Goal: Transaction & Acquisition: Purchase product/service

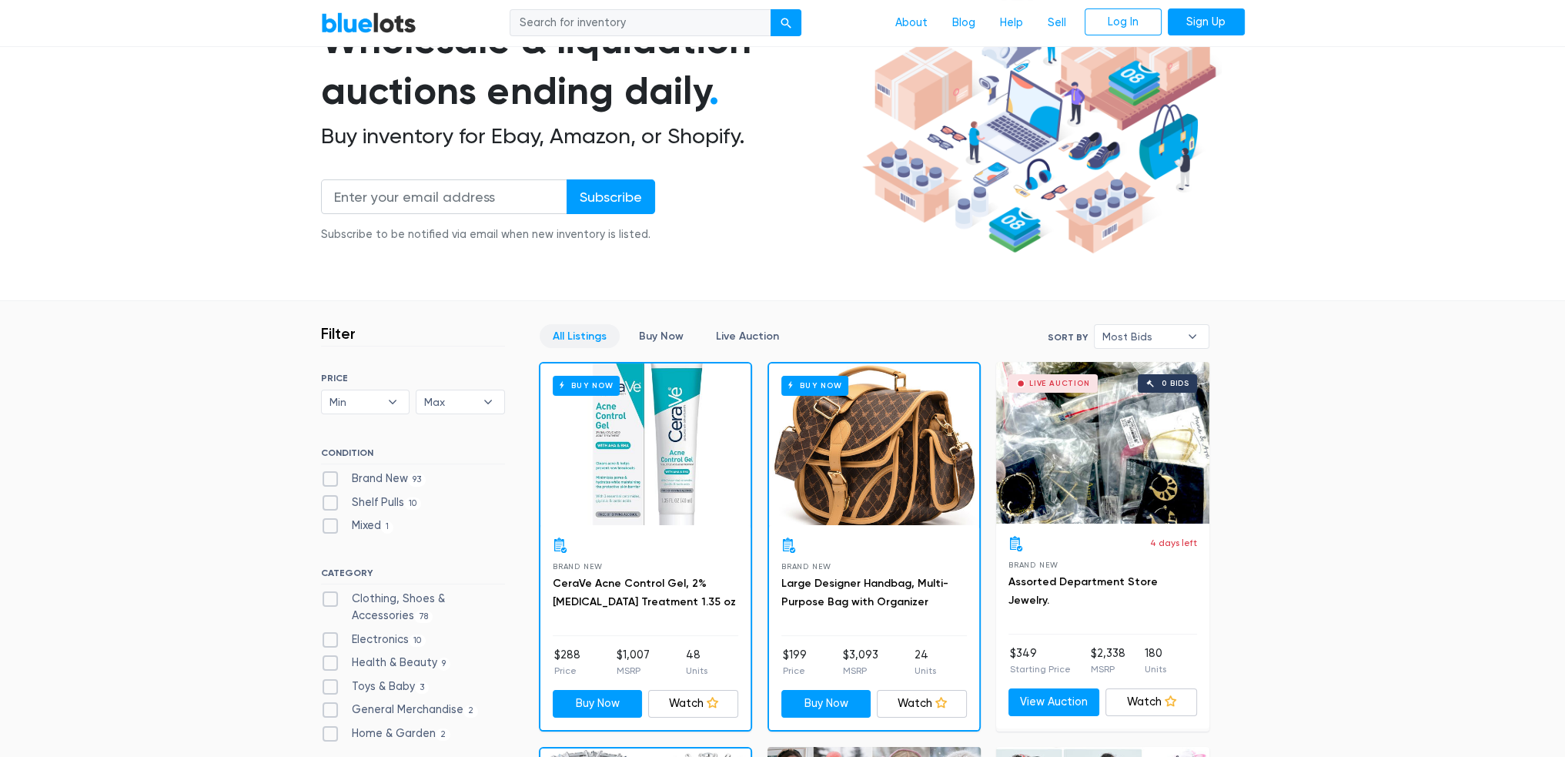
scroll to position [308, 0]
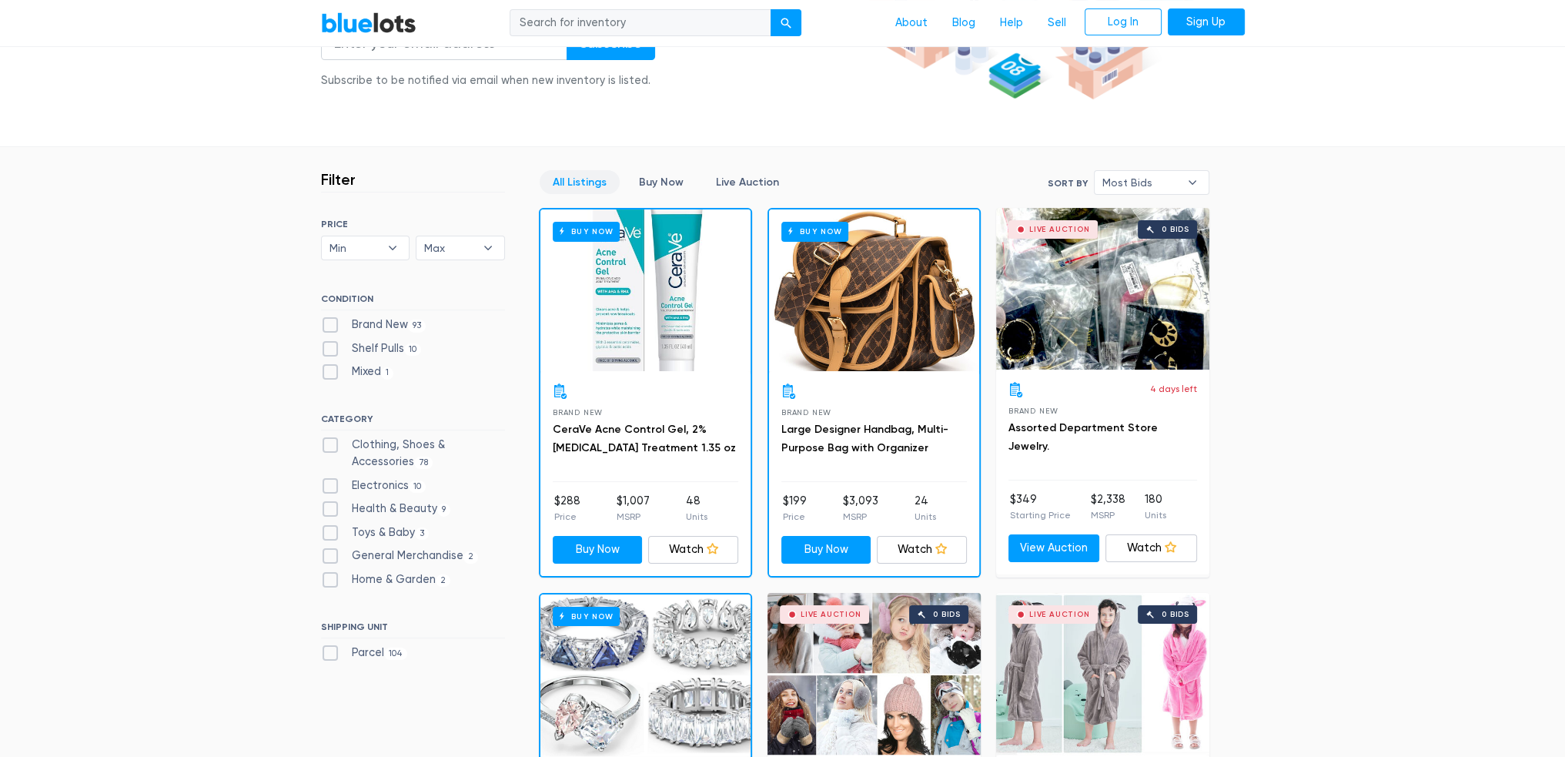
click at [876, 351] on div "Buy Now" at bounding box center [874, 290] width 210 height 162
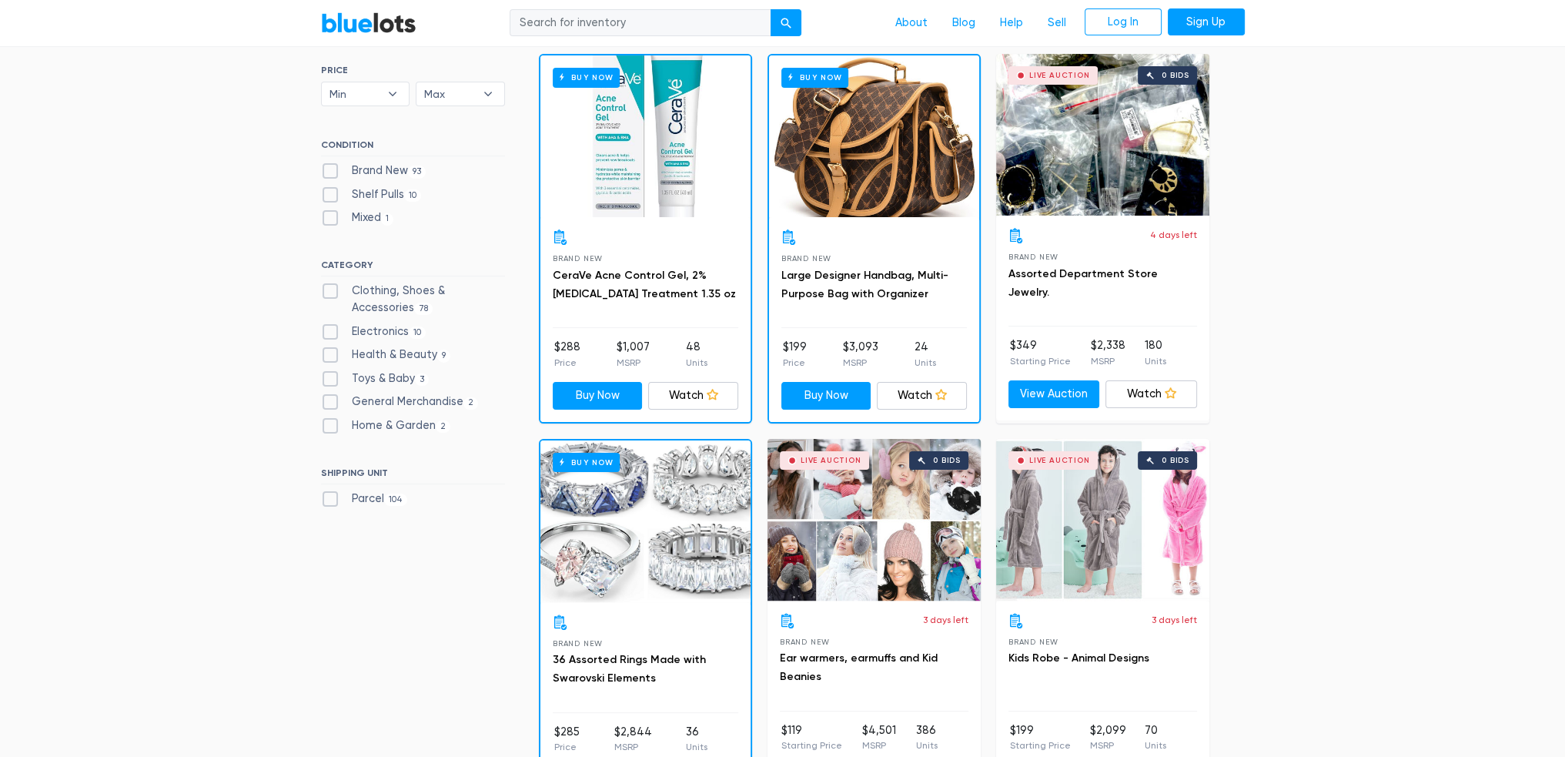
click at [388, 171] on label "Brand New 93" at bounding box center [373, 170] width 105 height 17
click at [331, 171] on New"] "Brand New 93" at bounding box center [326, 167] width 10 height 10
checkbox New"] "true"
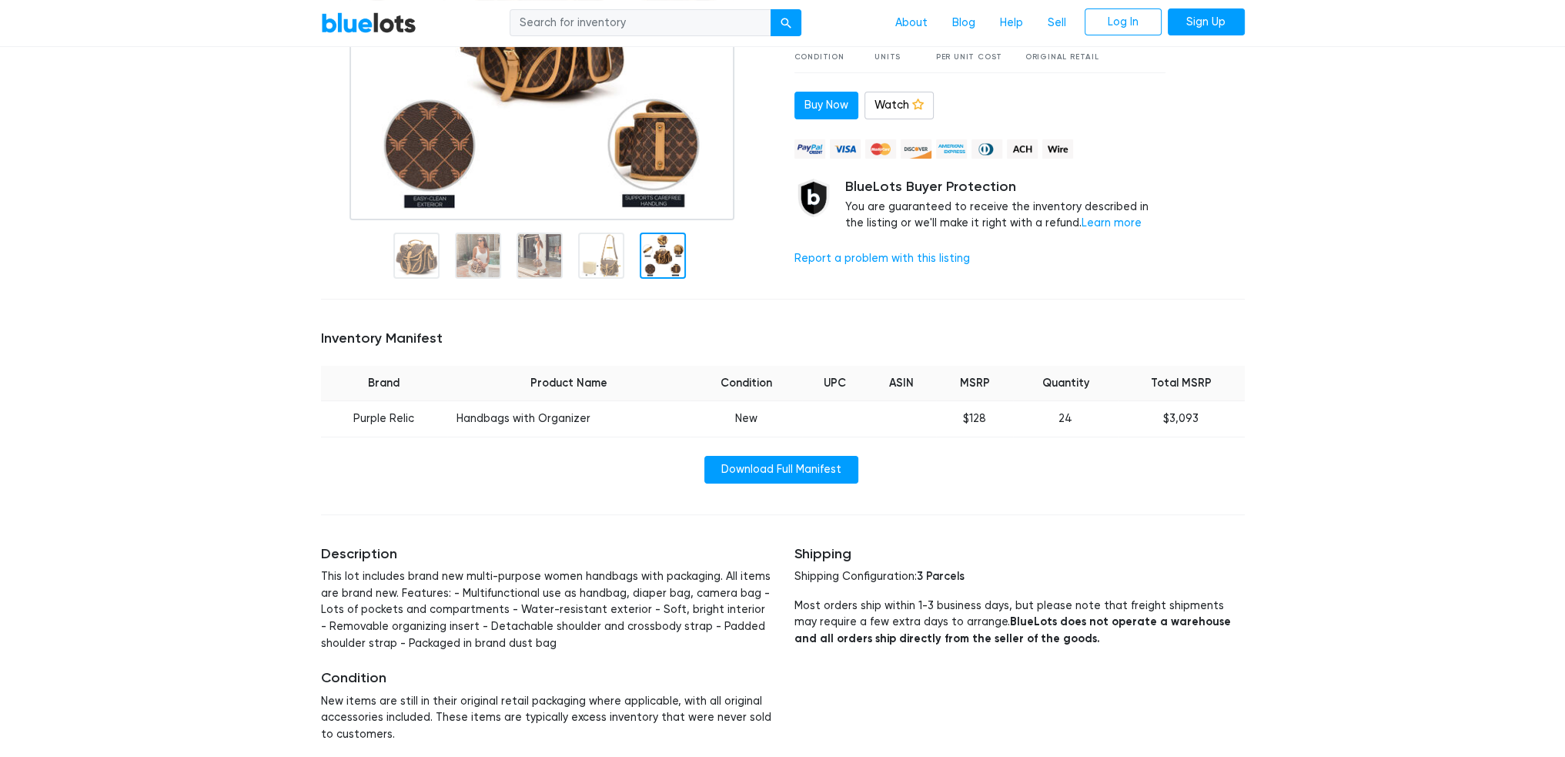
scroll to position [385, 0]
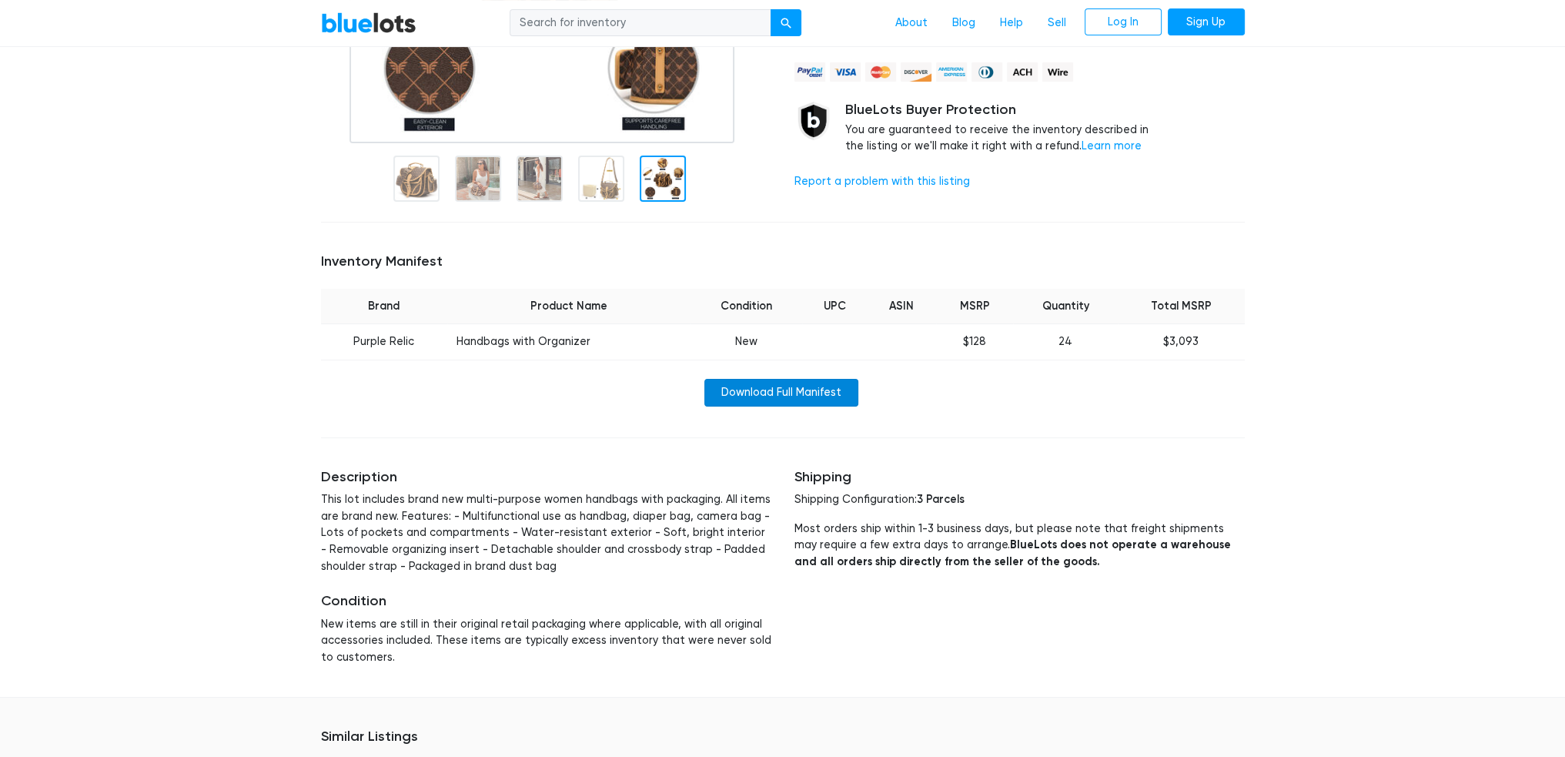
click at [743, 402] on link "Download Full Manifest" at bounding box center [781, 393] width 154 height 28
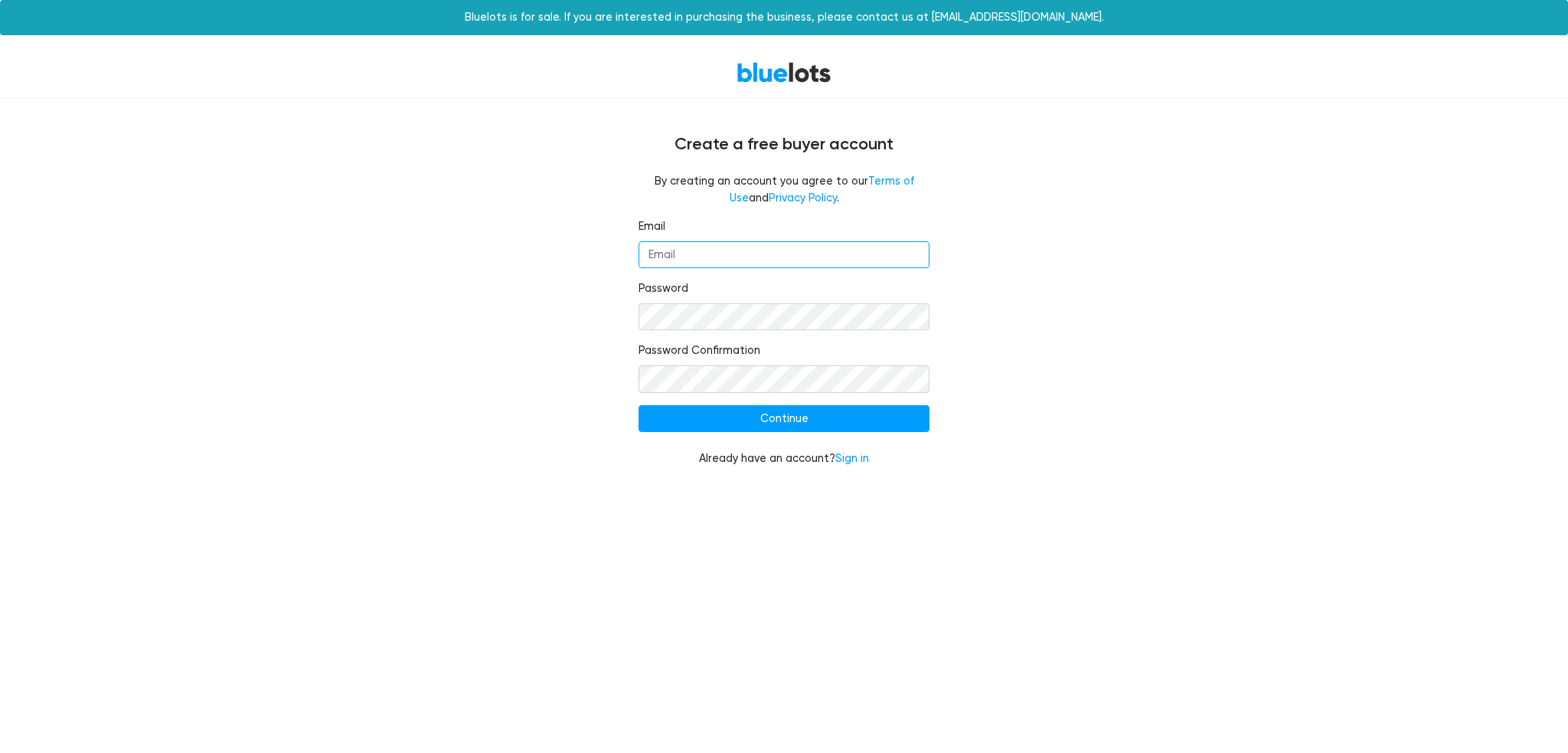
click at [668, 256] on input "Email" at bounding box center [784, 255] width 292 height 28
type input "garyschief@gmail.com"
click at [763, 422] on input "Continue" at bounding box center [784, 419] width 292 height 28
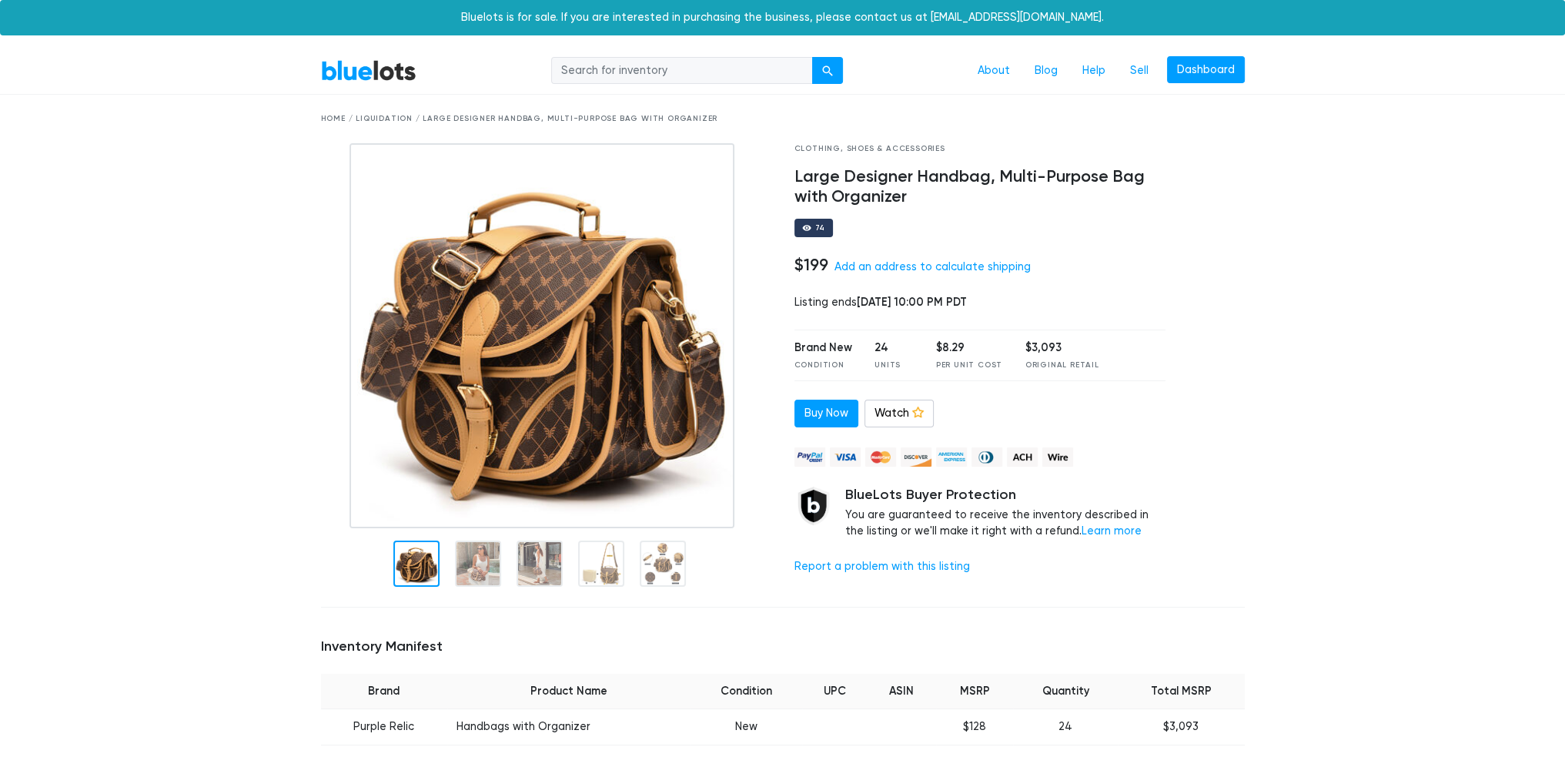
scroll to position [154, 0]
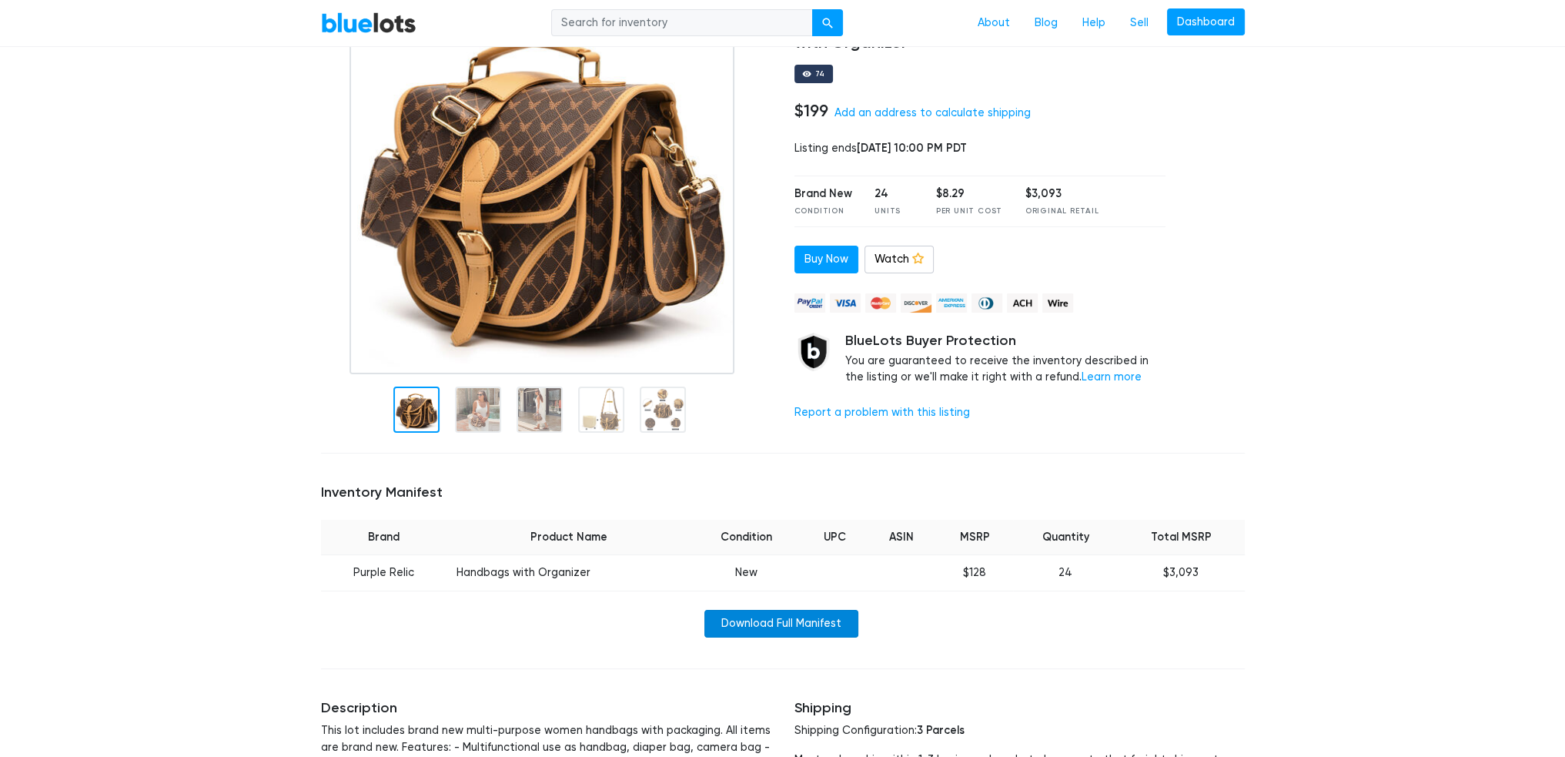
click at [794, 620] on link "Download Full Manifest" at bounding box center [781, 624] width 154 height 28
click at [911, 117] on link "Add an address to calculate shipping" at bounding box center [932, 112] width 196 height 13
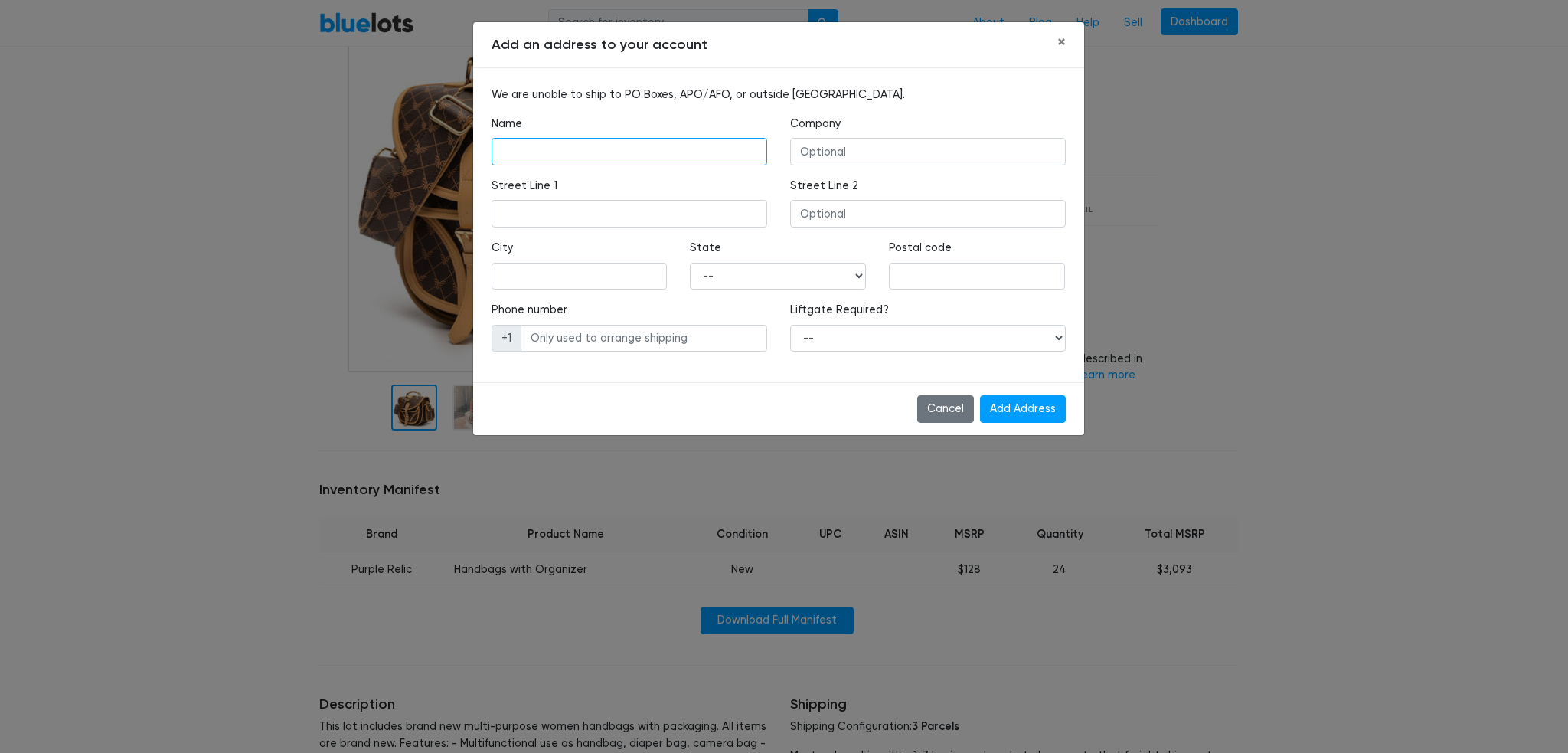
click at [619, 164] on input "text" at bounding box center [629, 152] width 276 height 28
type input "[PERSON_NAME]"
type input "schiefelbein"
type input "[PERSON_NAME]"
type input "o"
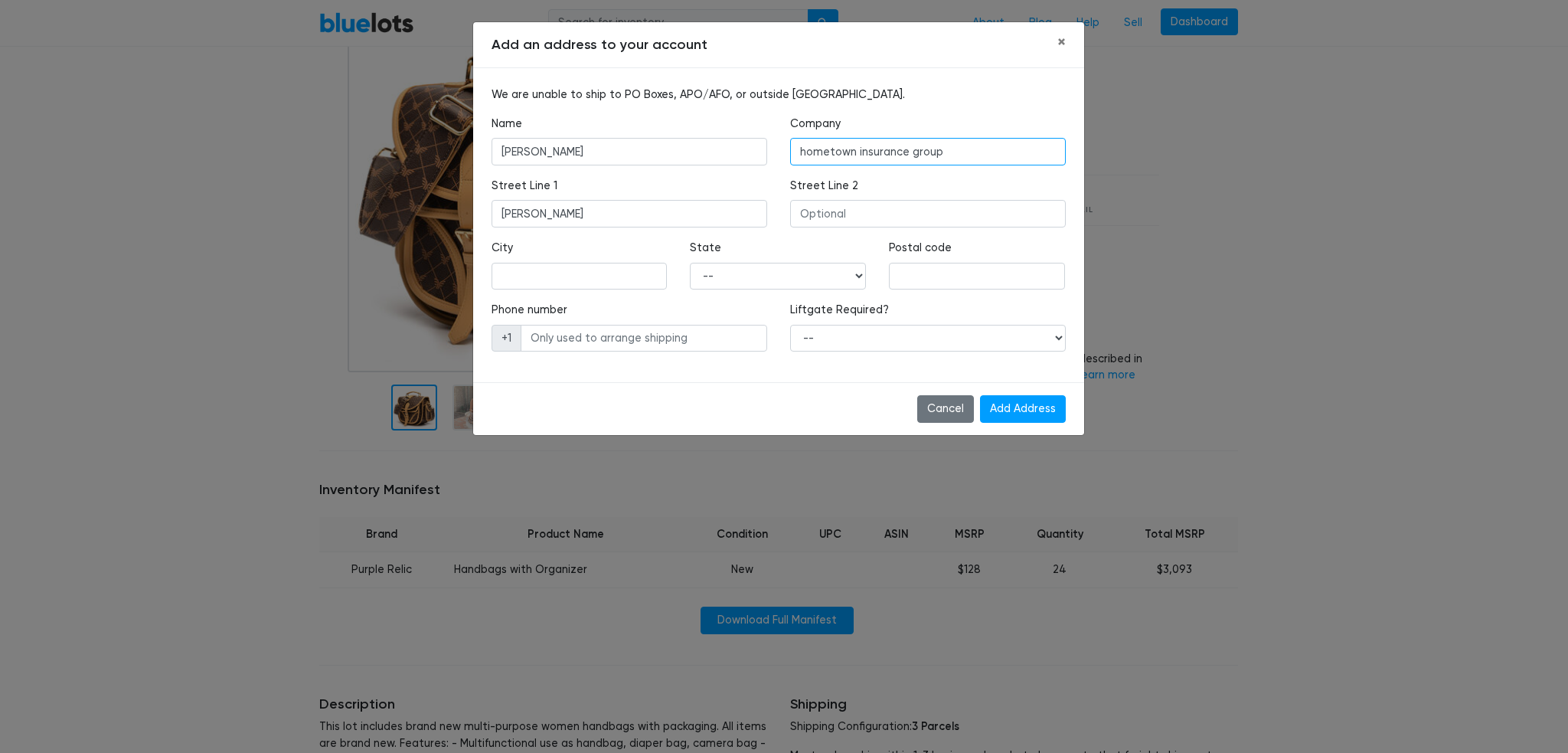
type input "hometown insurance group"
type input "2515 N. Rangeline"
type input "joplin"
select select "MO"
type input "64801"
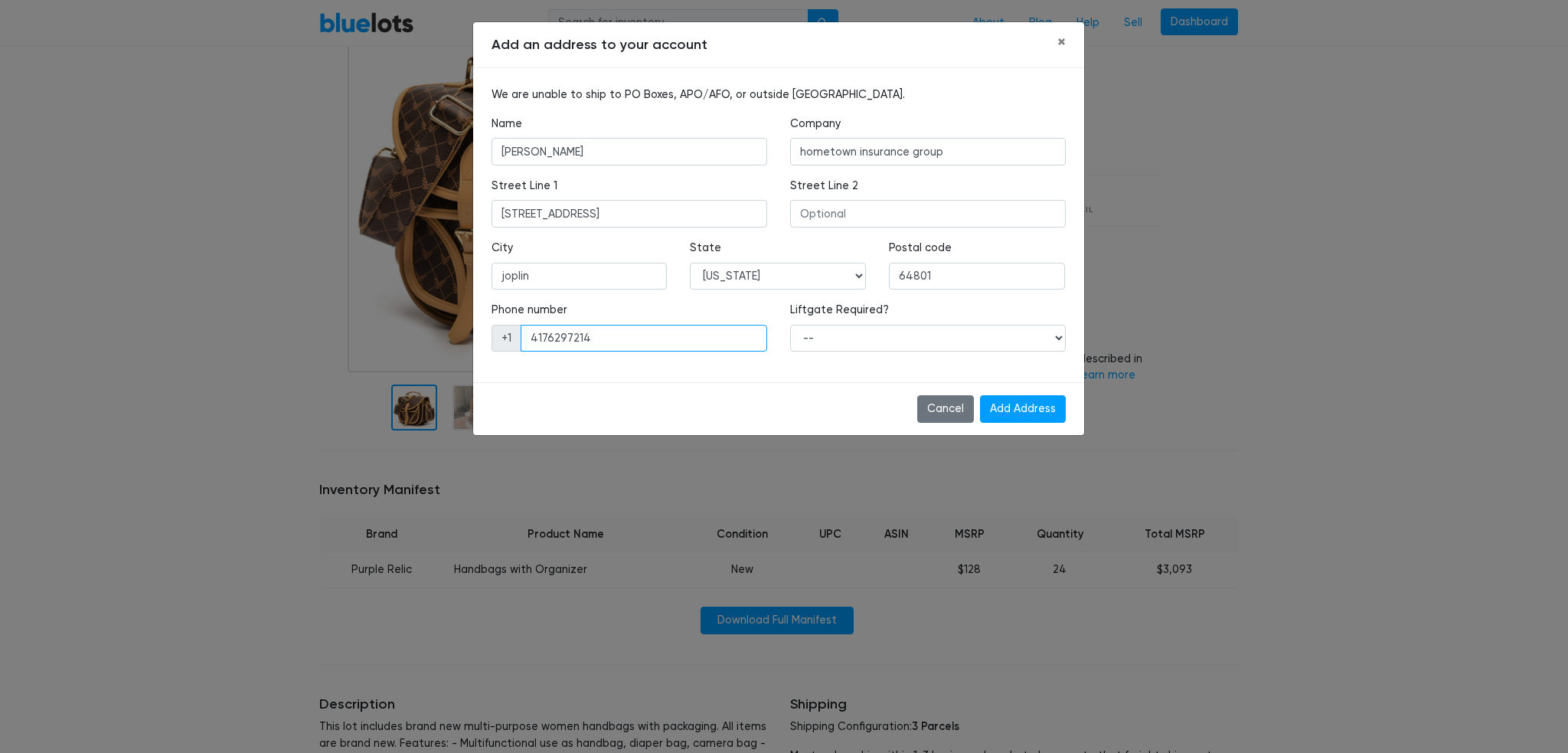
type input "4176297214"
click at [1060, 337] on select "-- Yes No" at bounding box center [927, 338] width 276 height 28
select select "0"
click at [790, 324] on select "-- Yes No" at bounding box center [927, 338] width 276 height 28
click at [1006, 410] on input "Add Address" at bounding box center [1023, 409] width 86 height 28
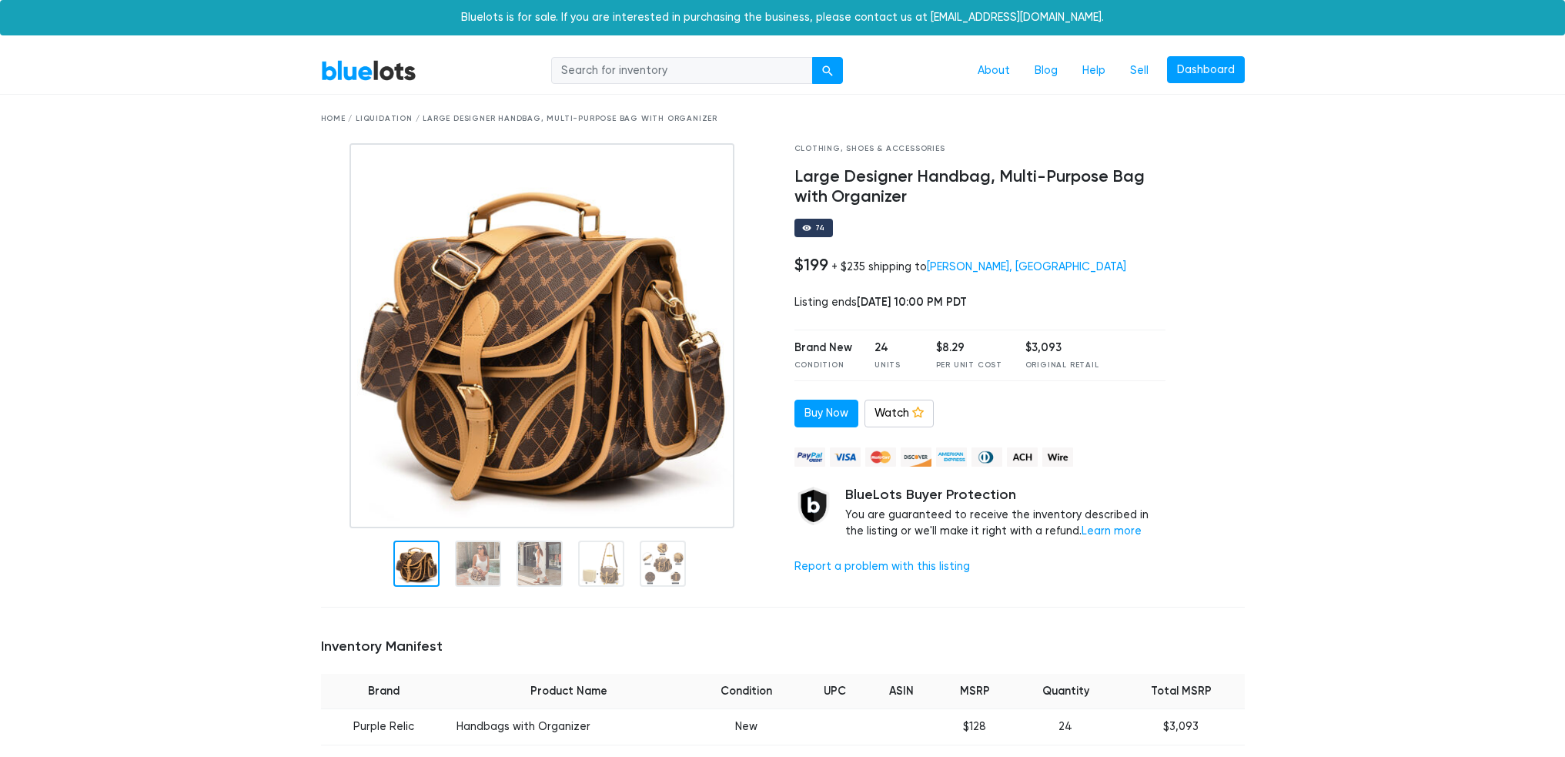
scroll to position [154, 0]
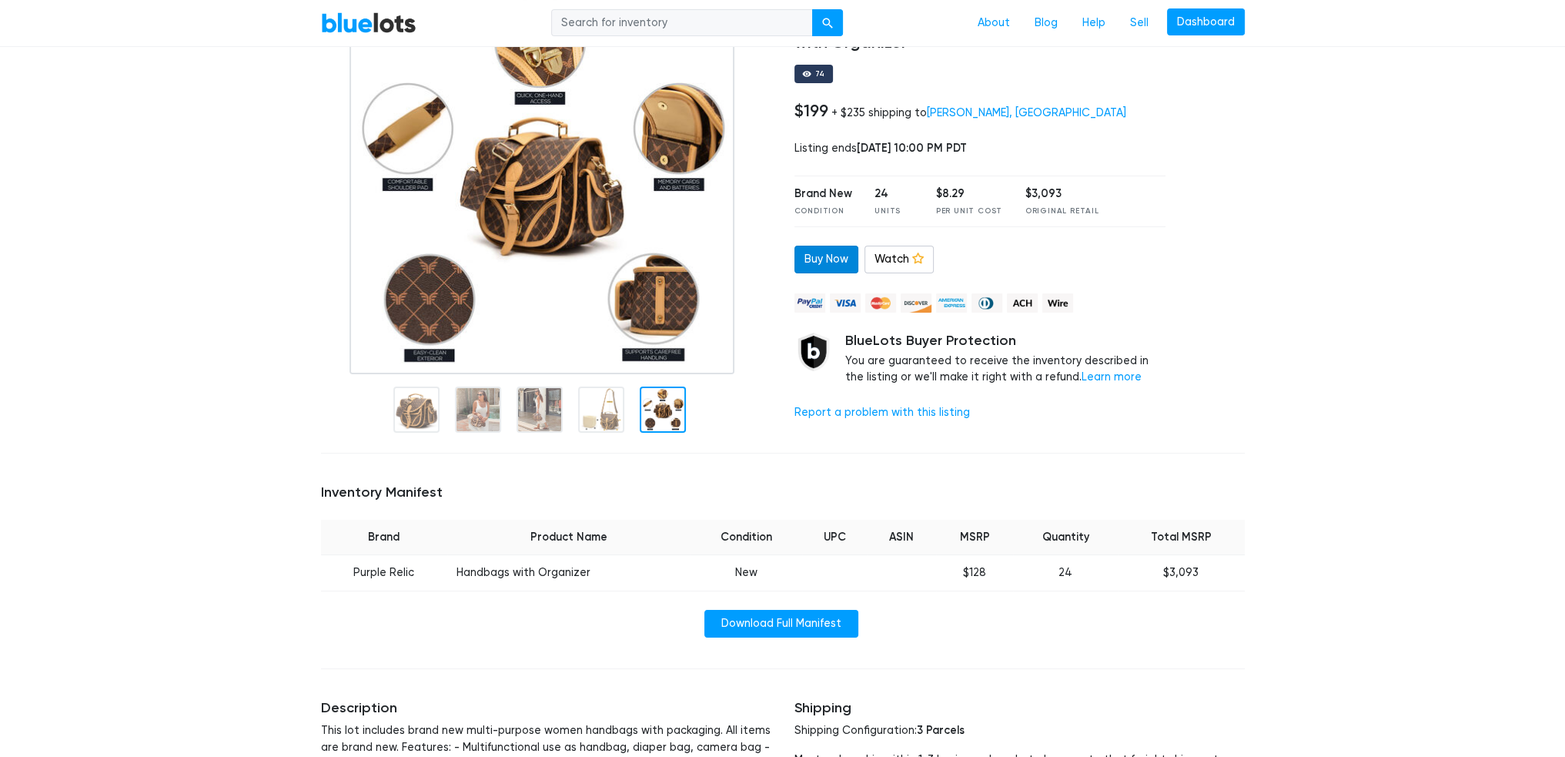
click at [819, 264] on link "Buy Now" at bounding box center [826, 260] width 64 height 28
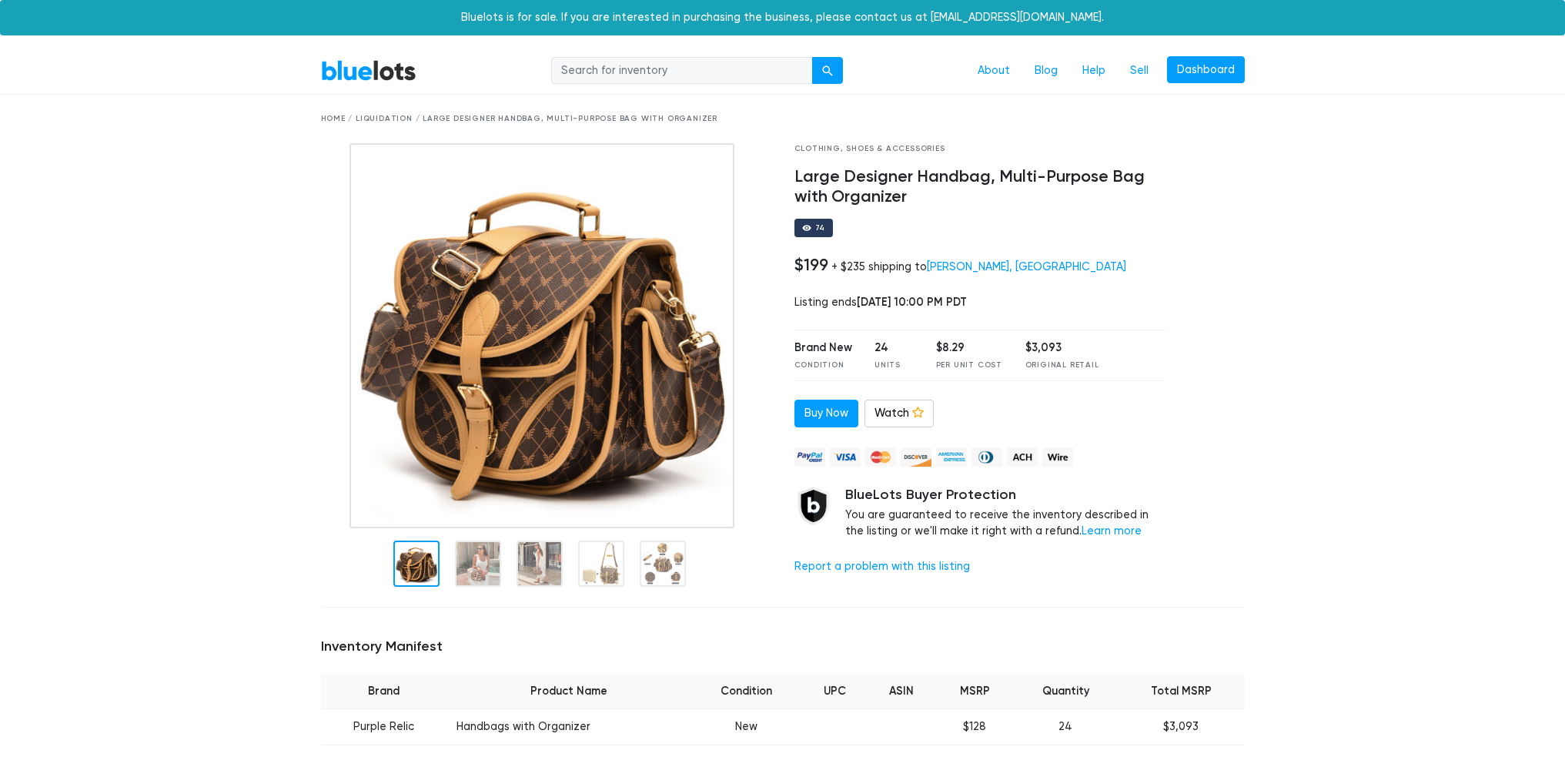
scroll to position [154, 0]
click at [990, 75] on link "About" at bounding box center [993, 70] width 57 height 29
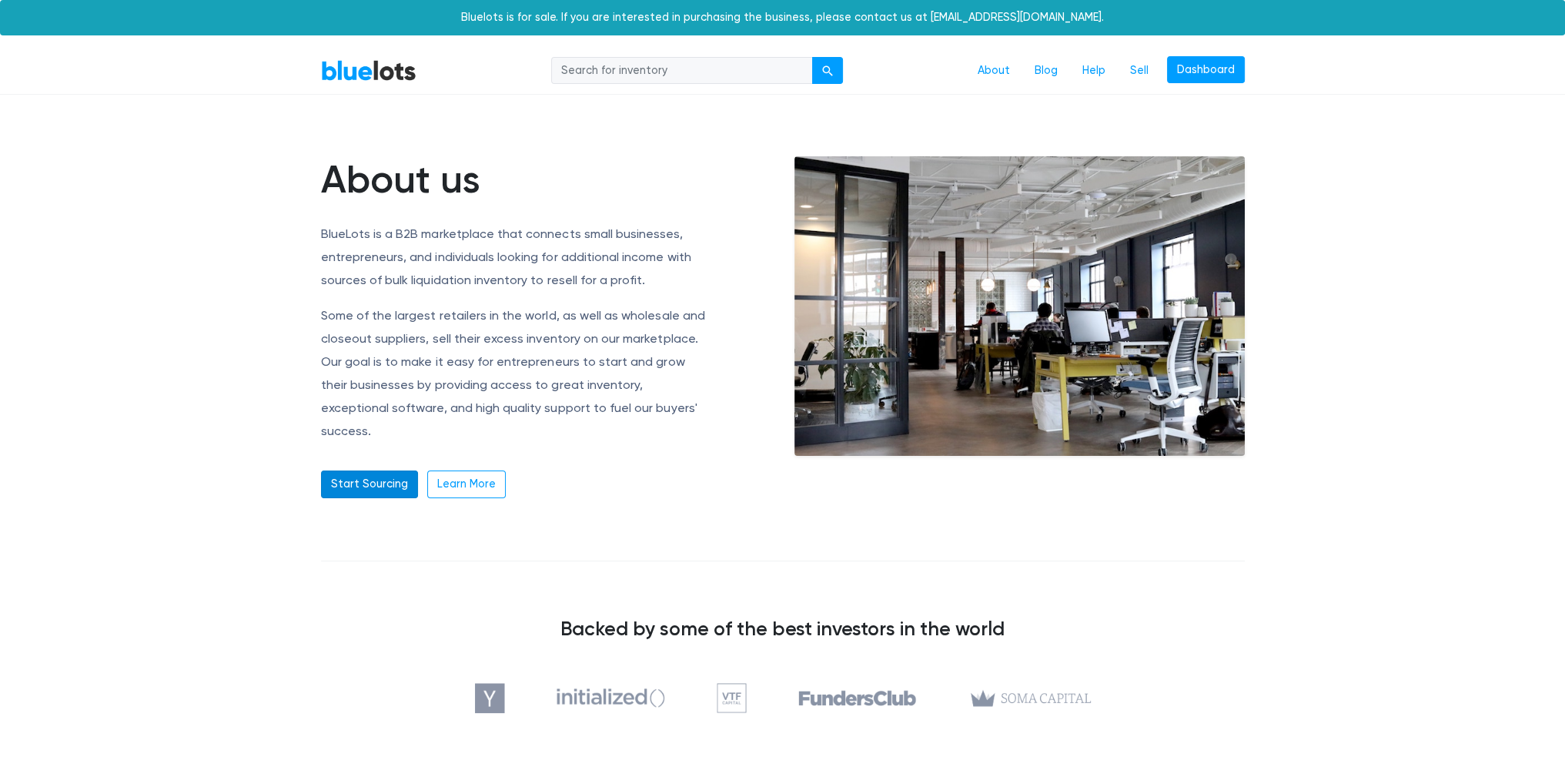
click at [355, 470] on link "Start Sourcing" at bounding box center [369, 484] width 97 height 28
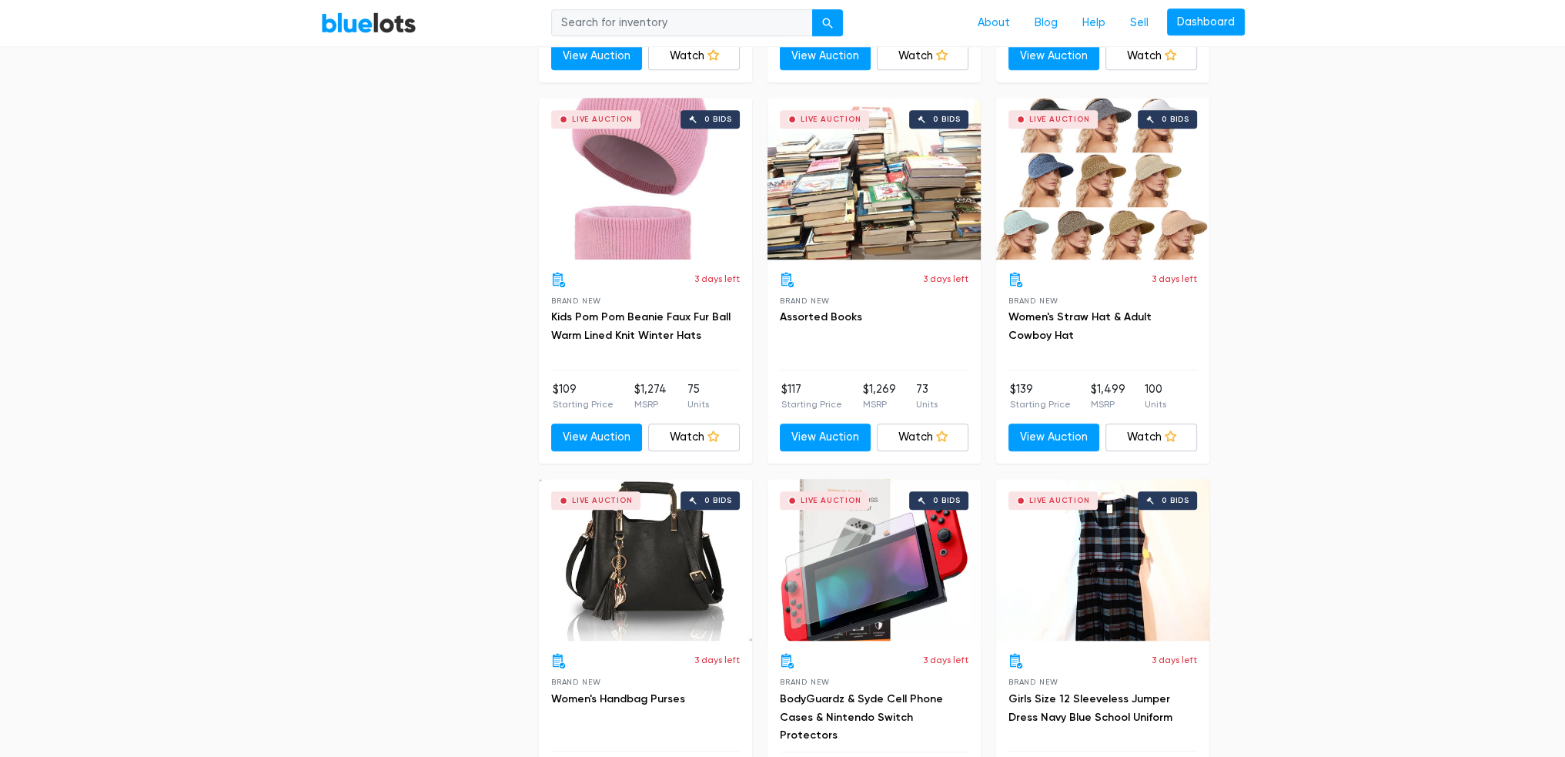
scroll to position [1261, 0]
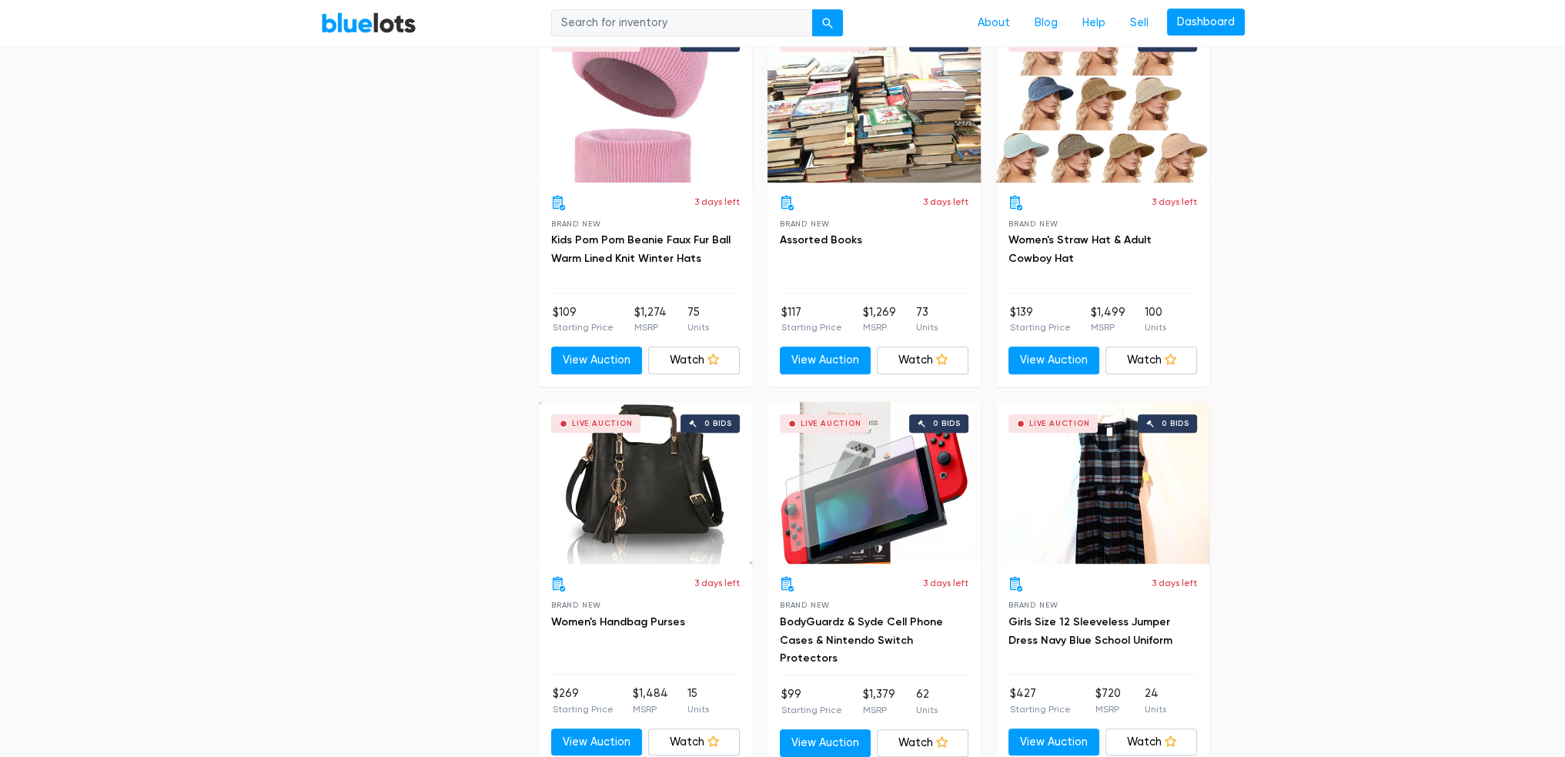
click at [656, 480] on div "Live Auction 0 bids" at bounding box center [645, 483] width 213 height 162
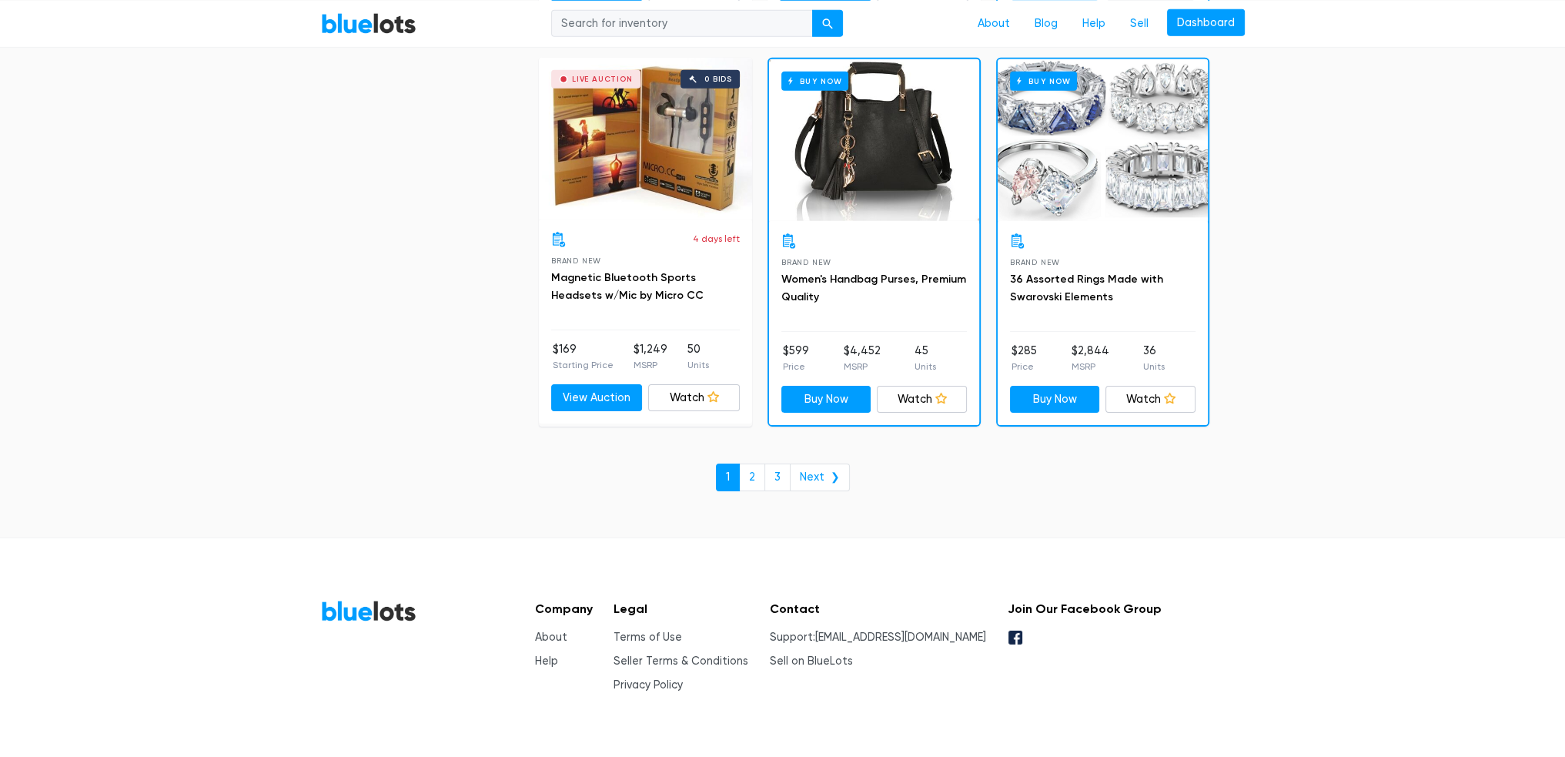
scroll to position [6590, 0]
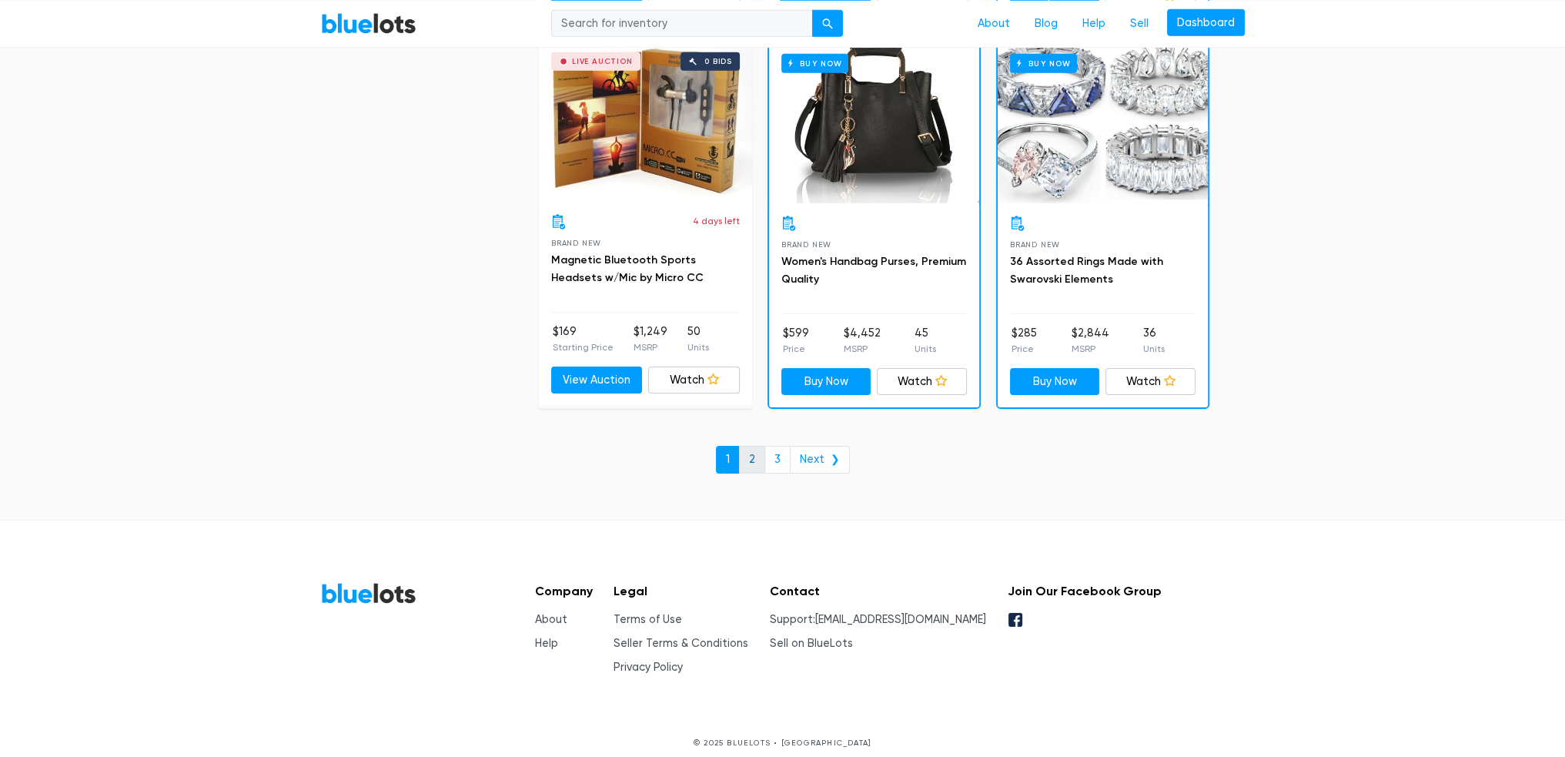
click at [757, 446] on link "2" at bounding box center [752, 460] width 26 height 28
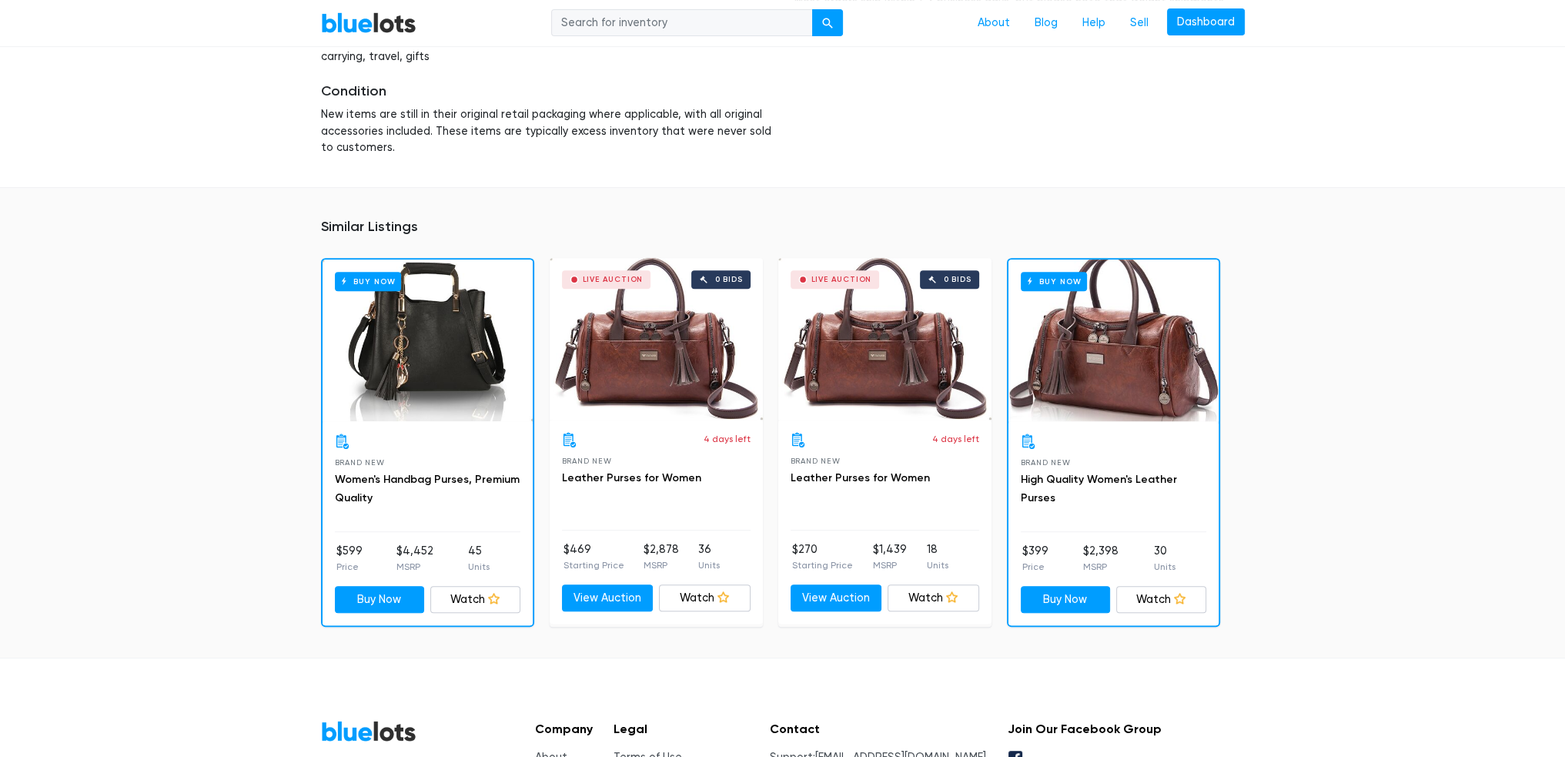
scroll to position [1001, 0]
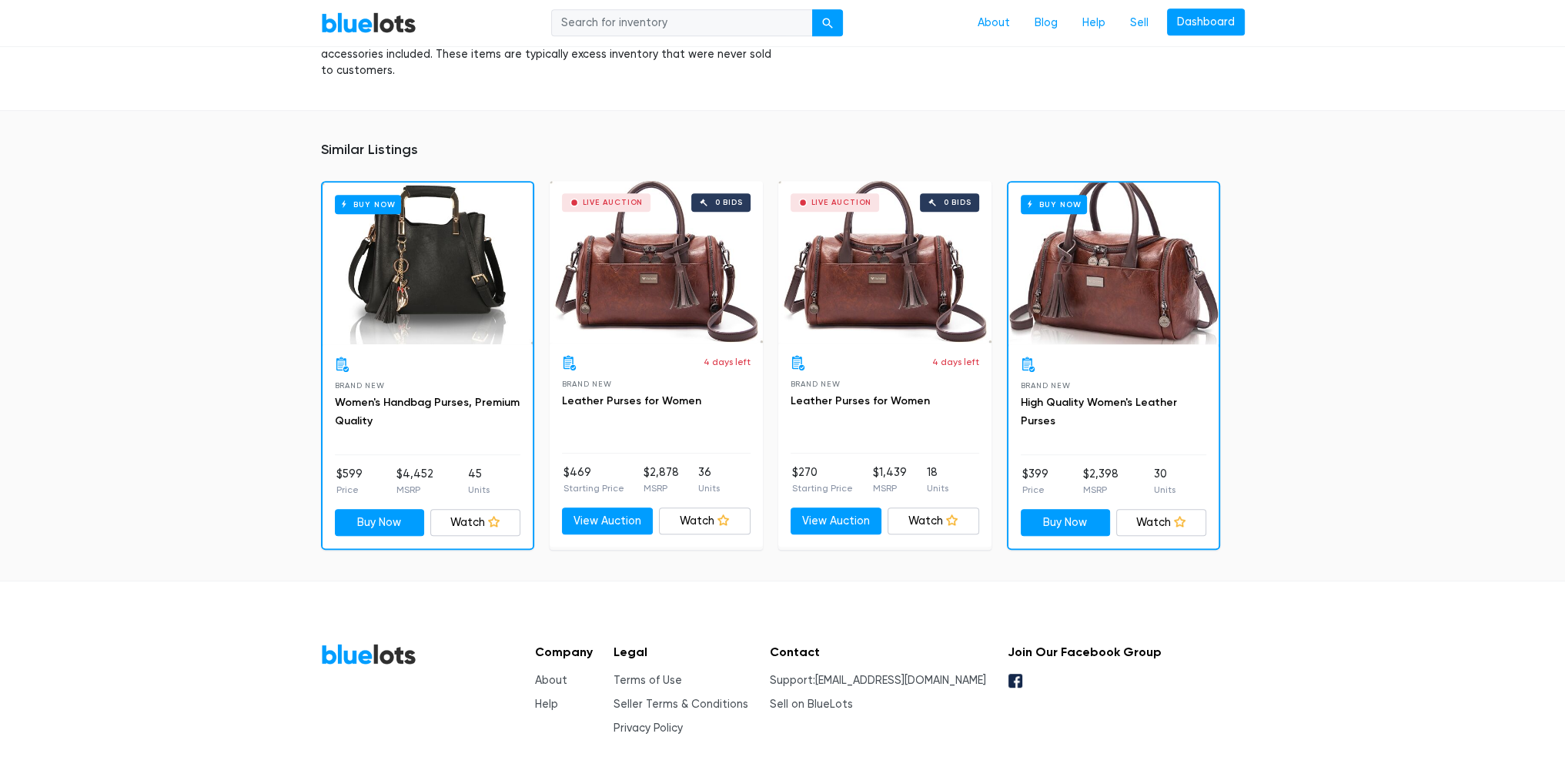
click at [874, 303] on div "Live Auction 0 bids" at bounding box center [884, 262] width 213 height 162
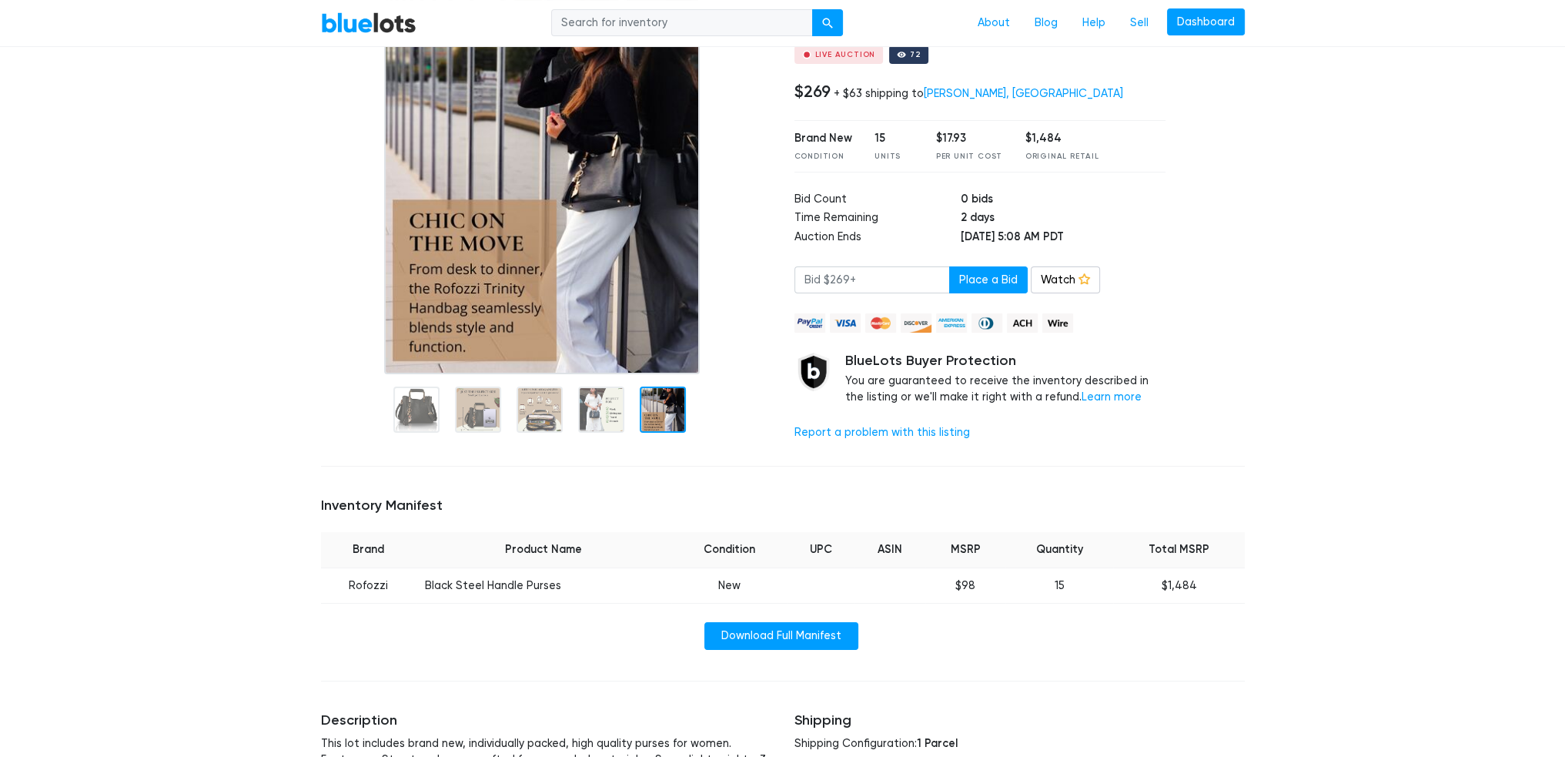
scroll to position [0, 0]
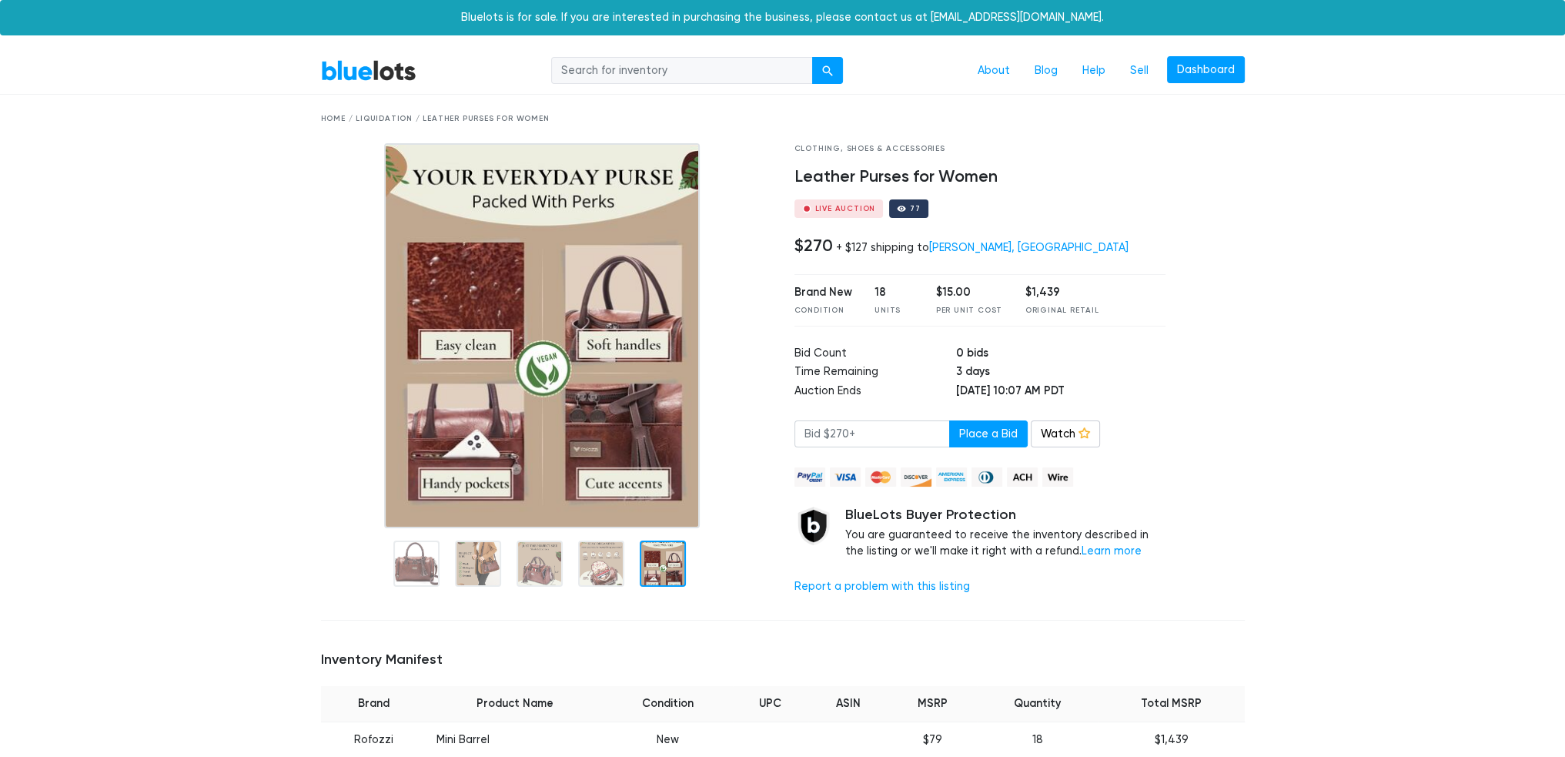
scroll to position [77, 0]
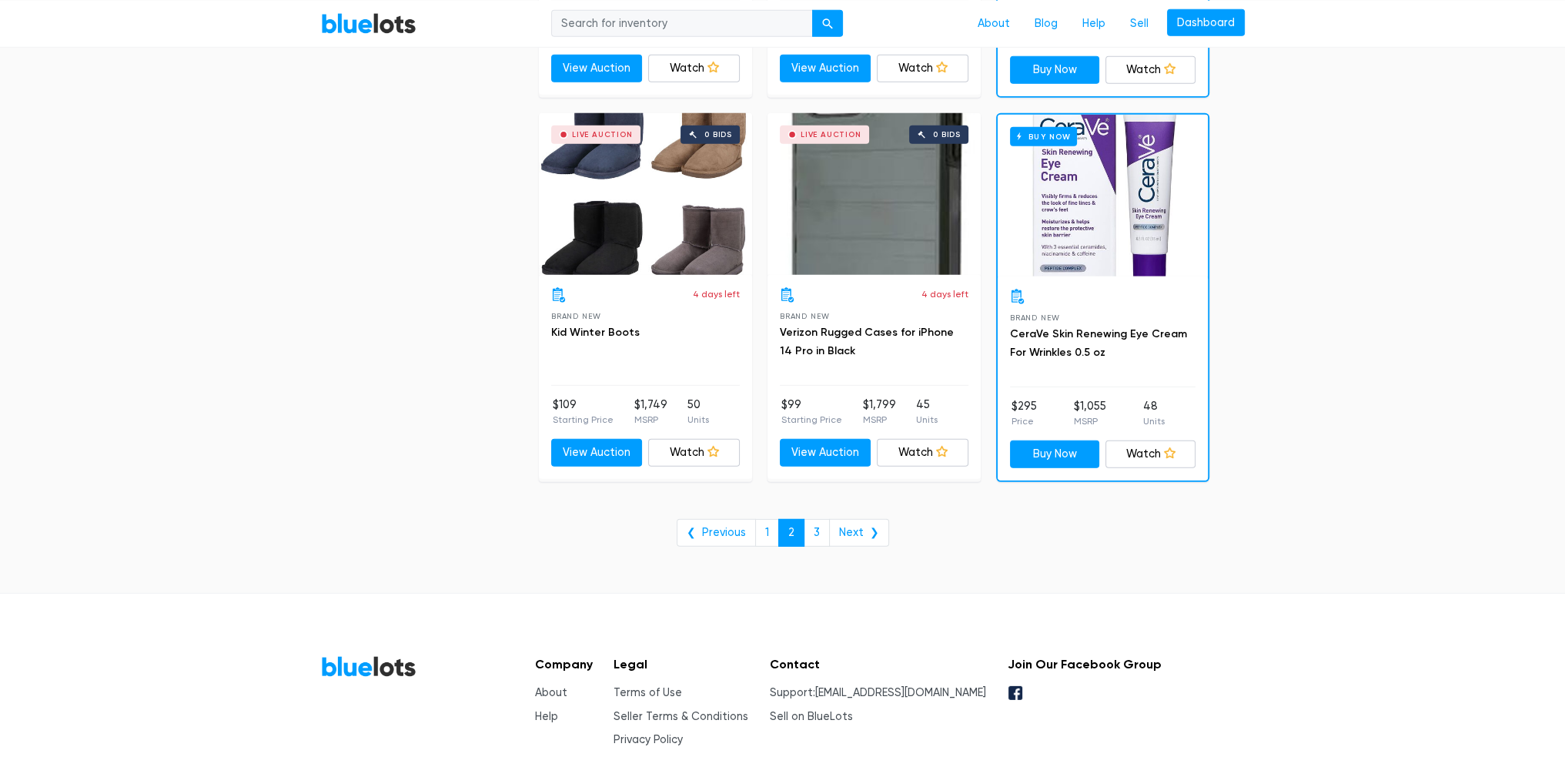
scroll to position [6233, 0]
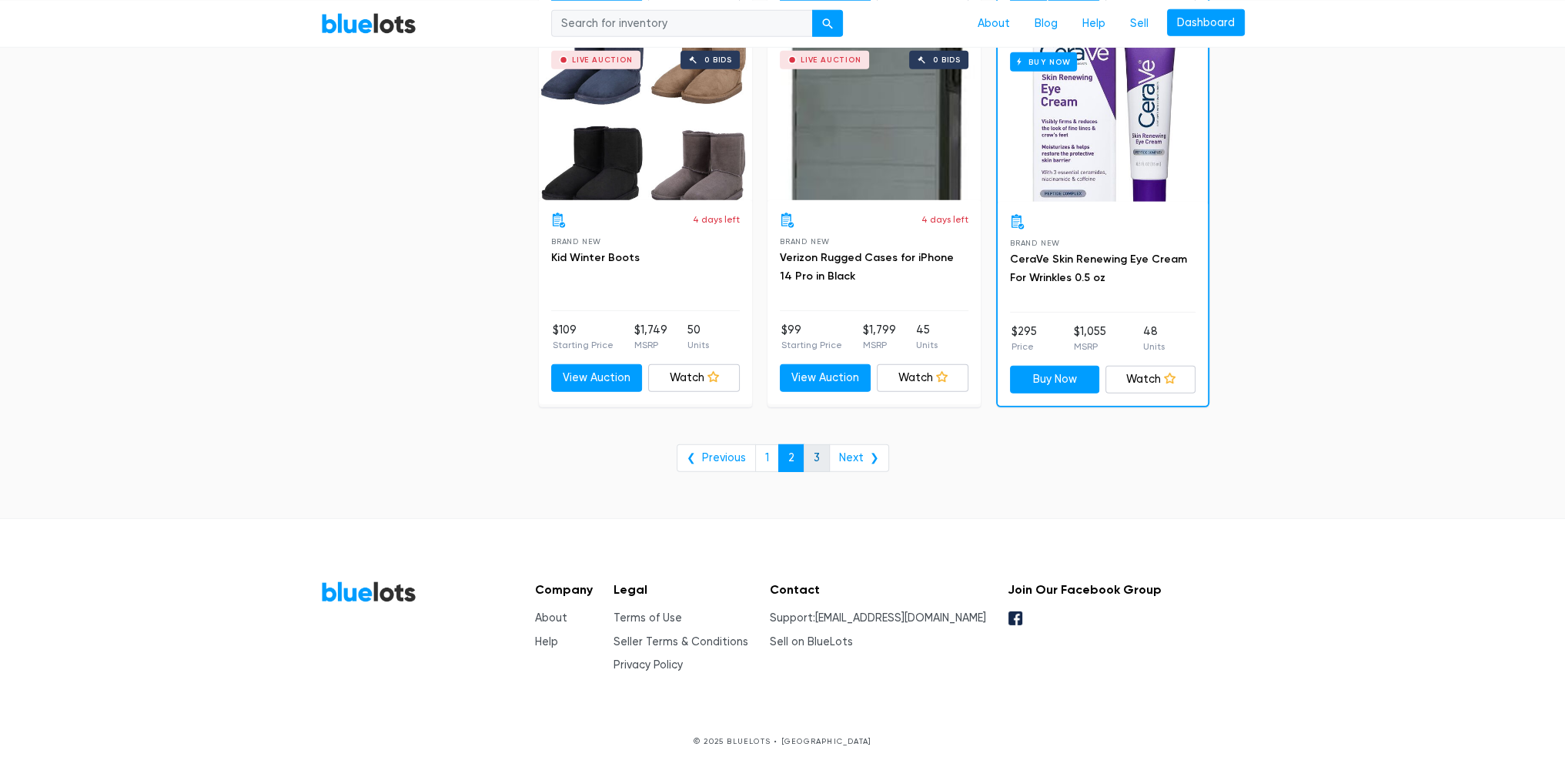
click at [816, 444] on link "3" at bounding box center [817, 458] width 26 height 28
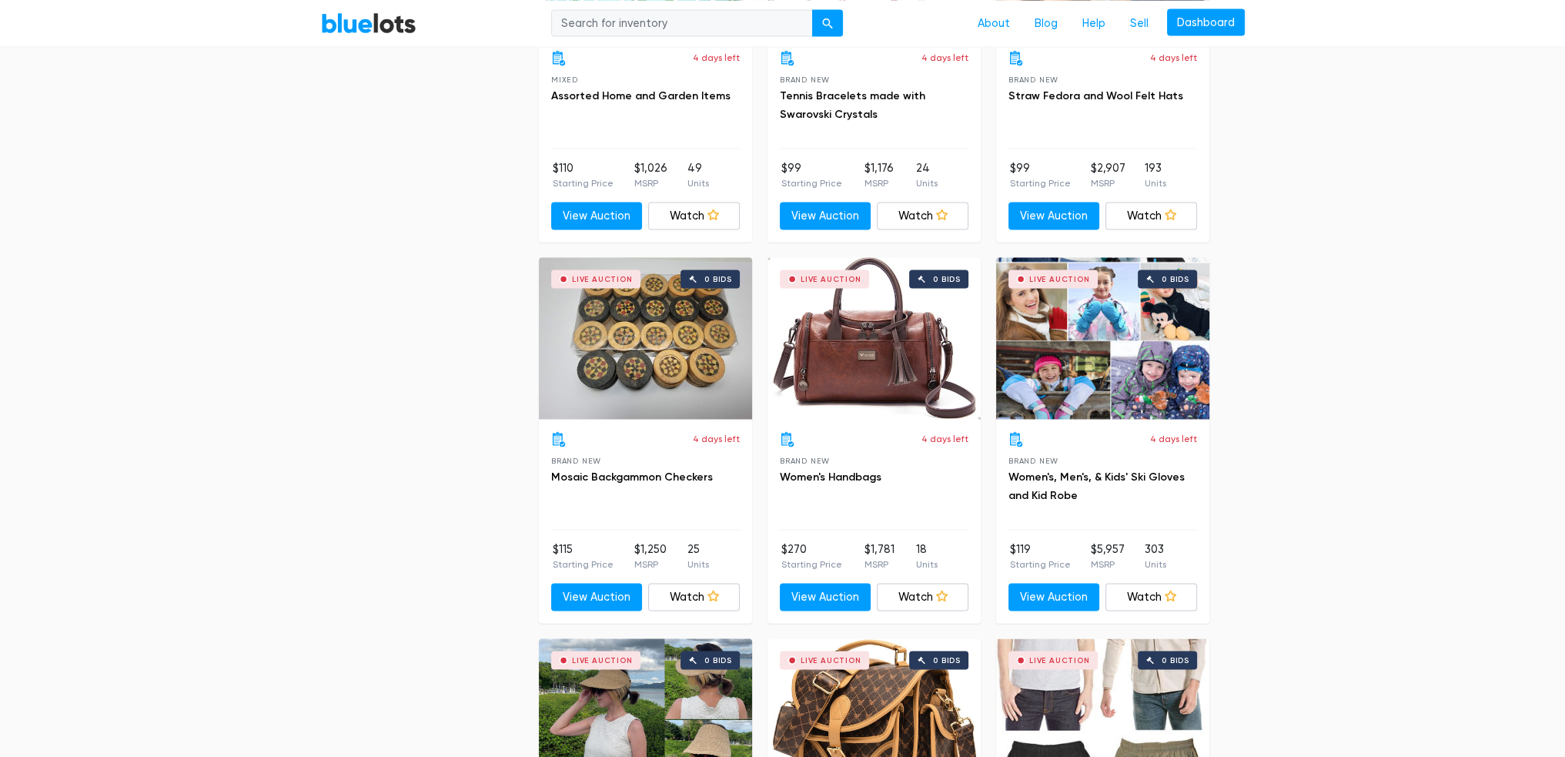
scroll to position [4388, 0]
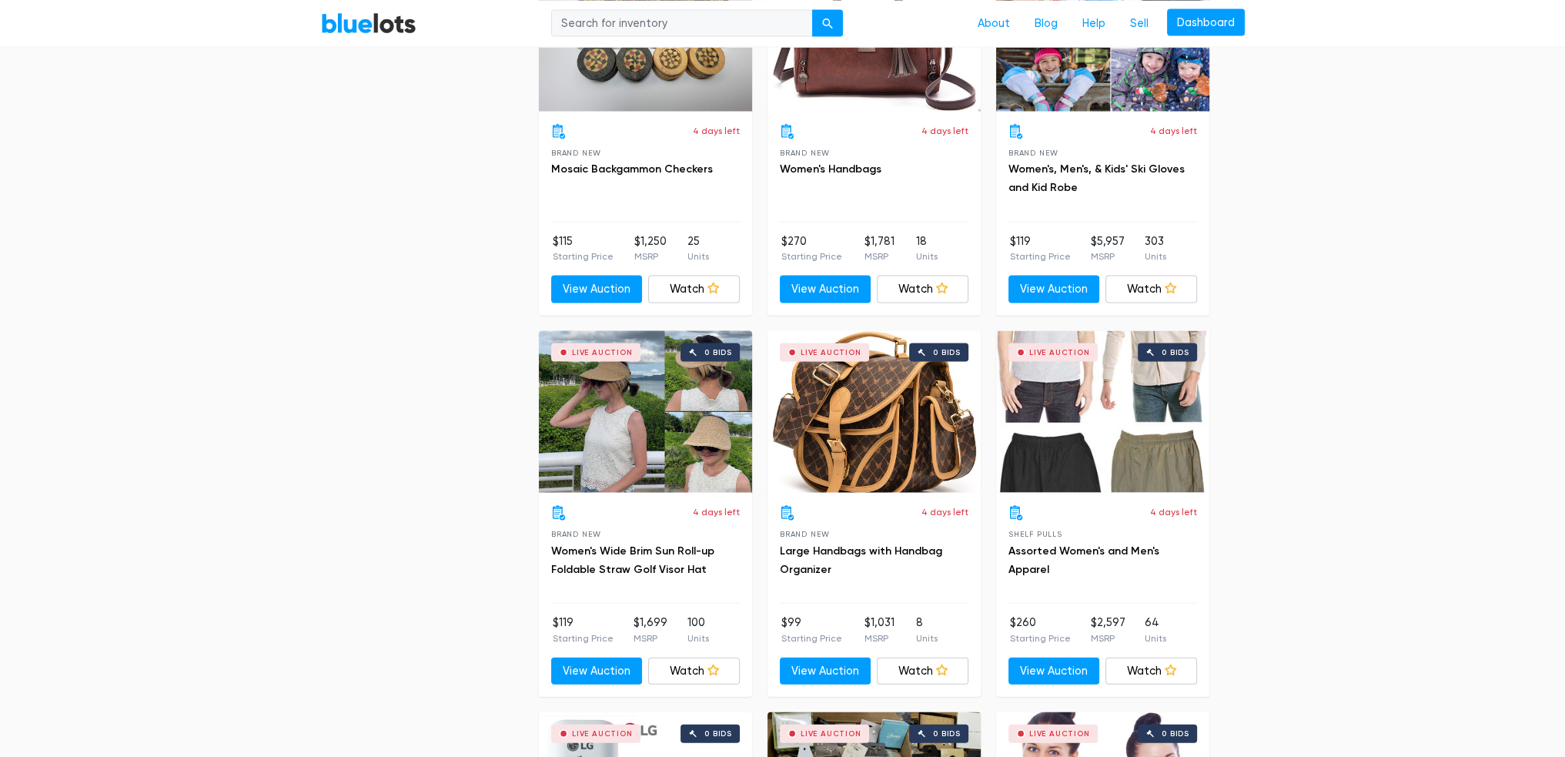
click at [927, 414] on div "Live Auction 0 bids" at bounding box center [873, 412] width 213 height 162
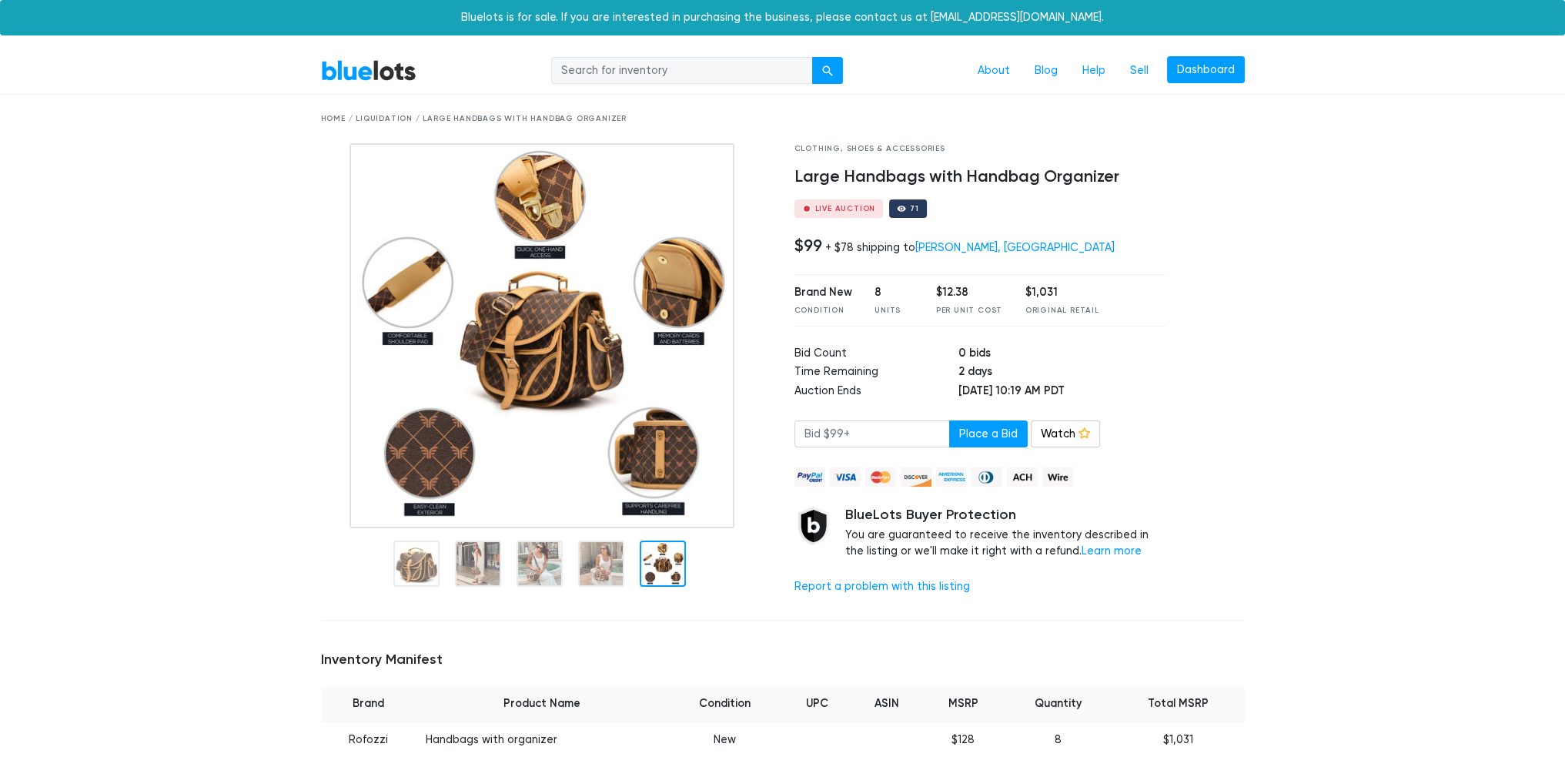
click at [667, 569] on div at bounding box center [663, 563] width 46 height 46
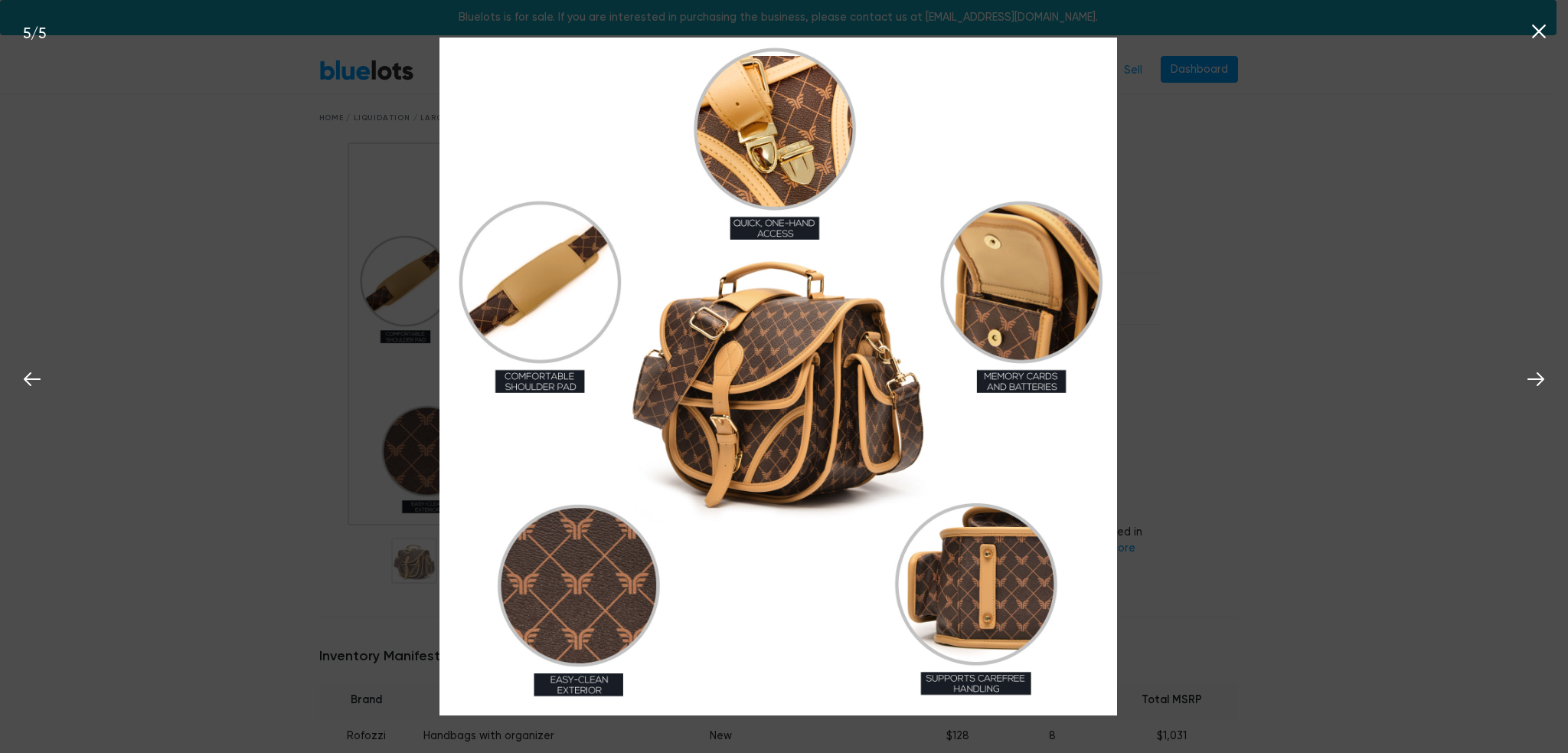
click at [1195, 197] on div "5 / 5" at bounding box center [784, 376] width 1568 height 753
